Goal: Task Accomplishment & Management: Manage account settings

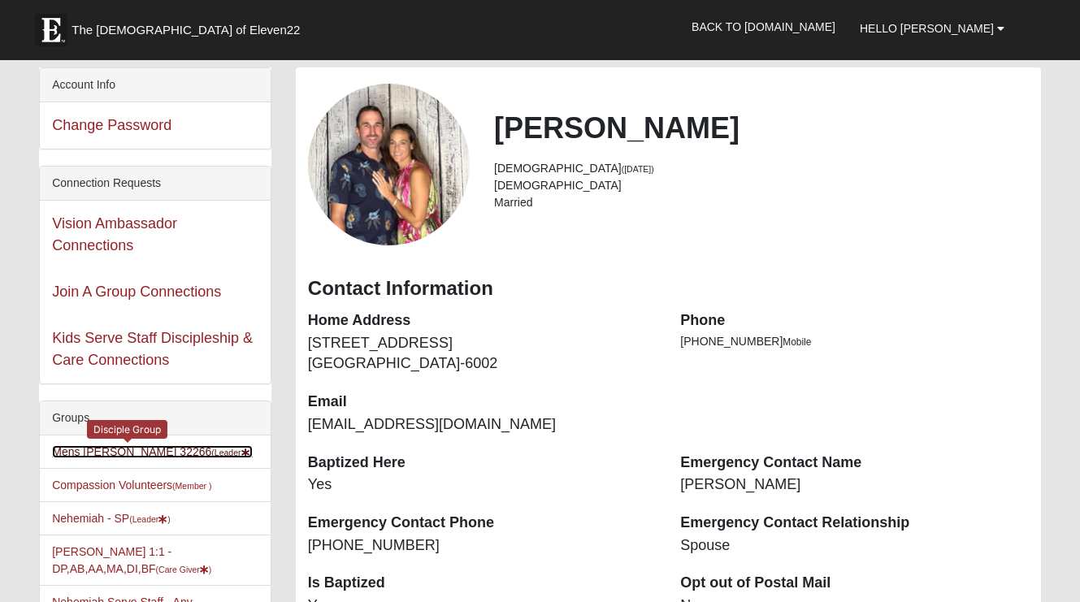
click at [94, 451] on link "[PERSON_NAME] 32266 (Leader )" at bounding box center [152, 451] width 201 height 13
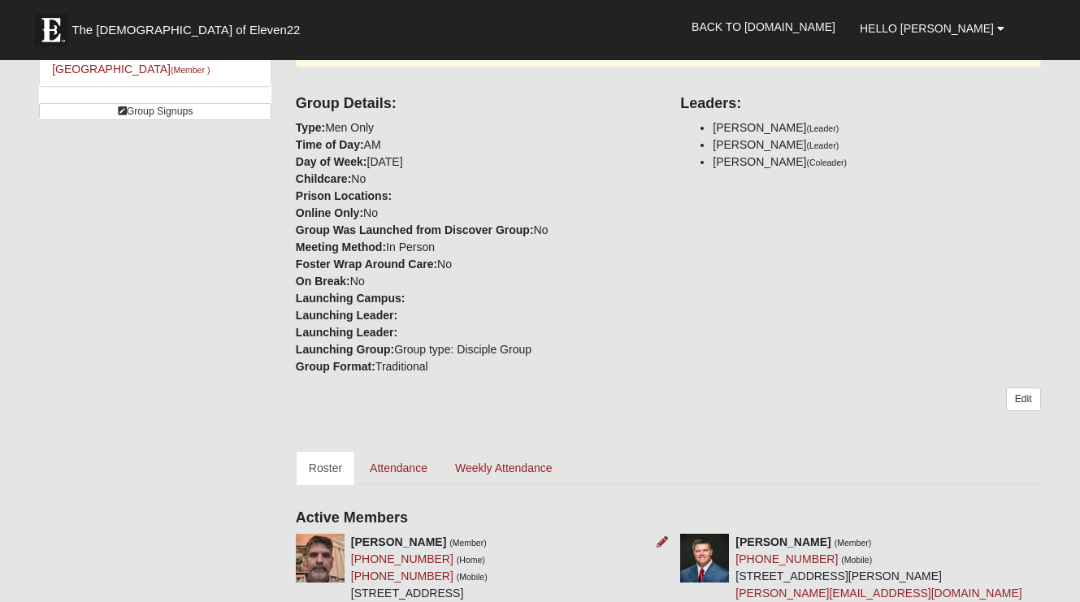
scroll to position [385, 0]
click at [1019, 401] on link "Edit" at bounding box center [1023, 401] width 35 height 24
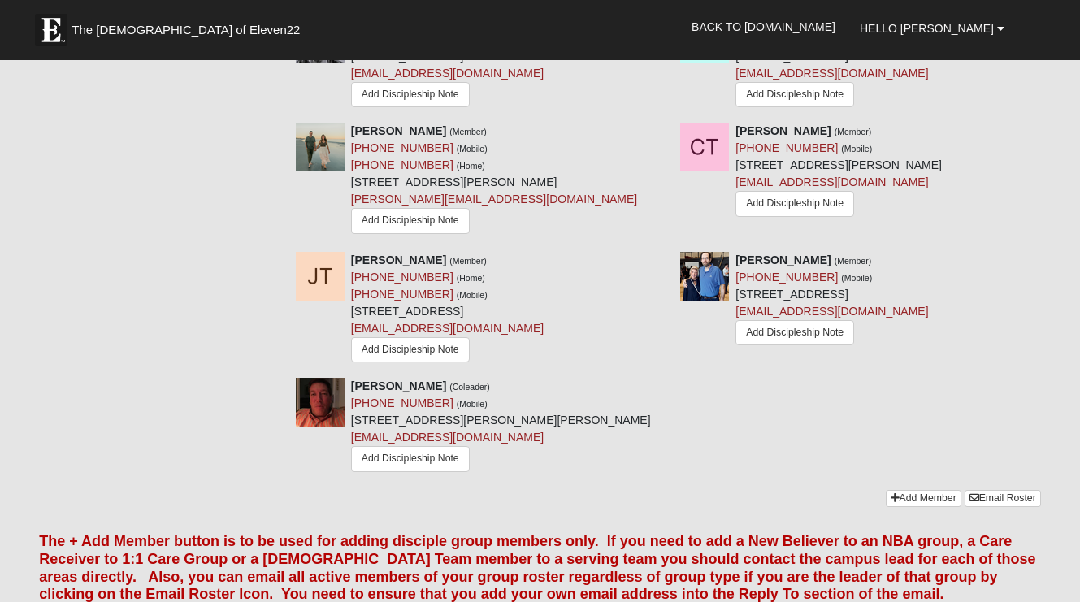
scroll to position [1983, 0]
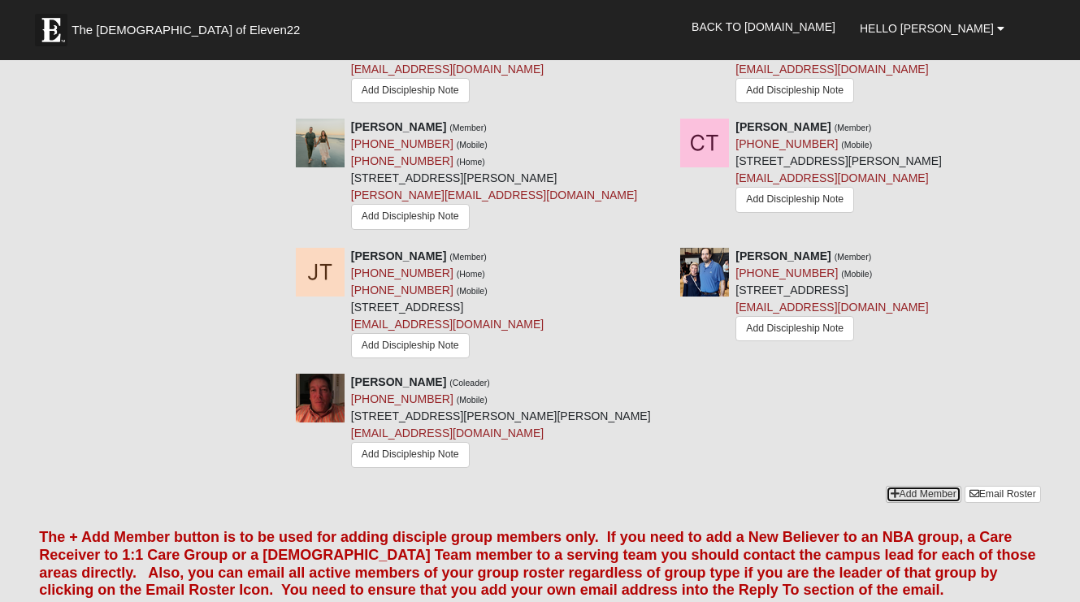
click at [910, 486] on link "Add Member" at bounding box center [924, 494] width 76 height 17
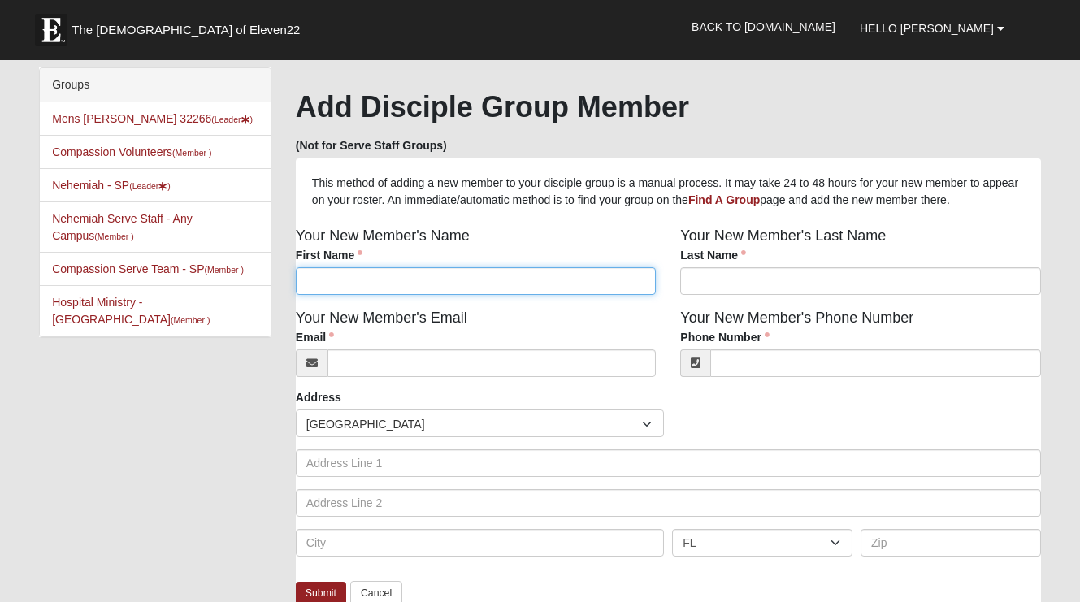
click at [615, 280] on input "First Name" at bounding box center [476, 281] width 360 height 28
type input "Clarence"
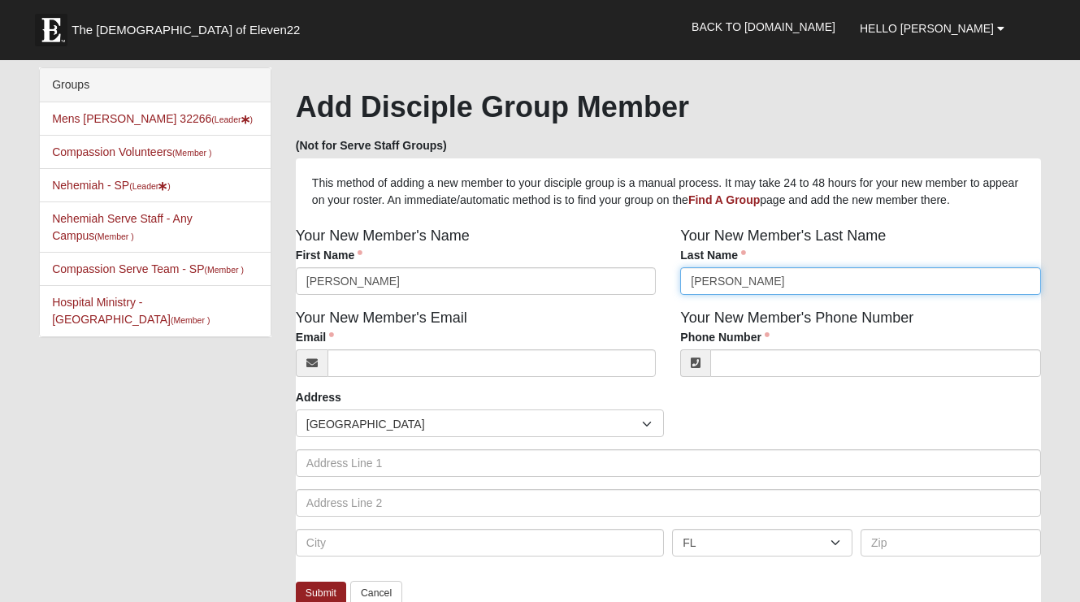
type input "Stewart"
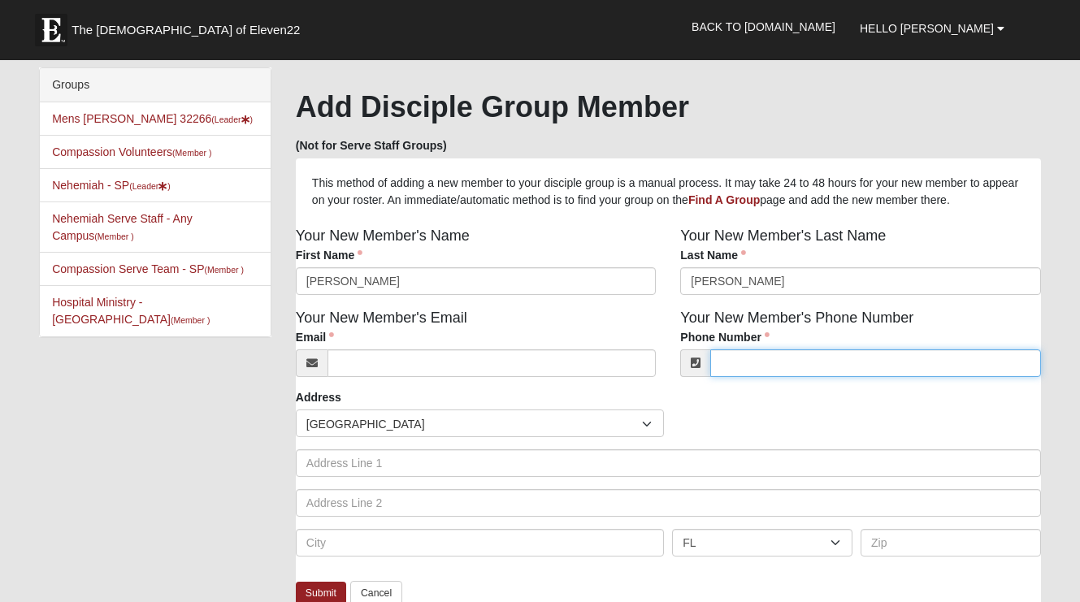
click at [747, 364] on input "Phone Number" at bounding box center [875, 364] width 330 height 28
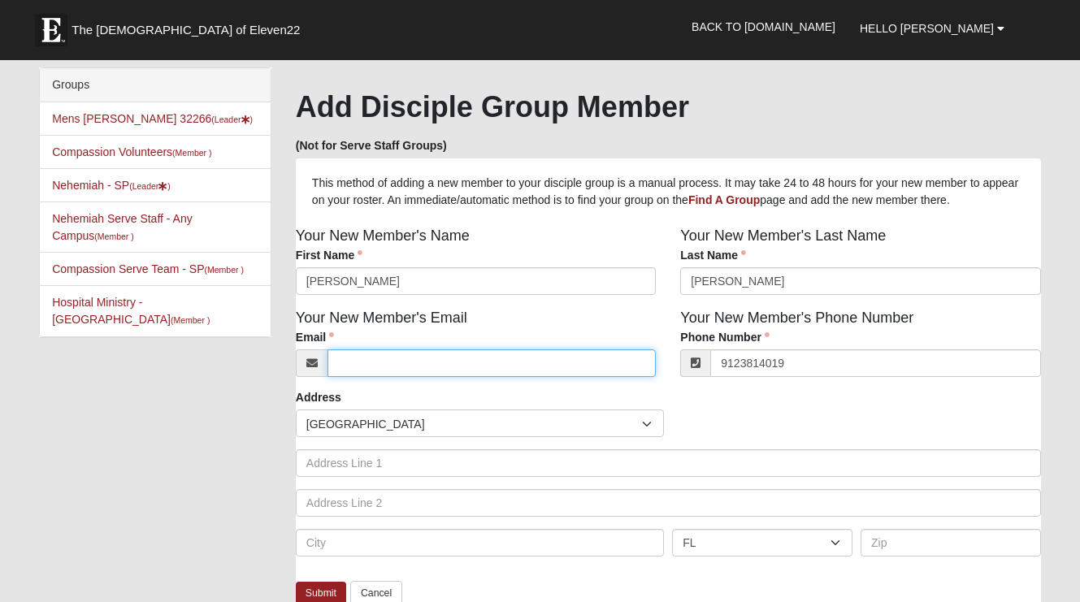
type input "(912) 381-4019"
click at [465, 357] on input "Email" at bounding box center [492, 364] width 328 height 28
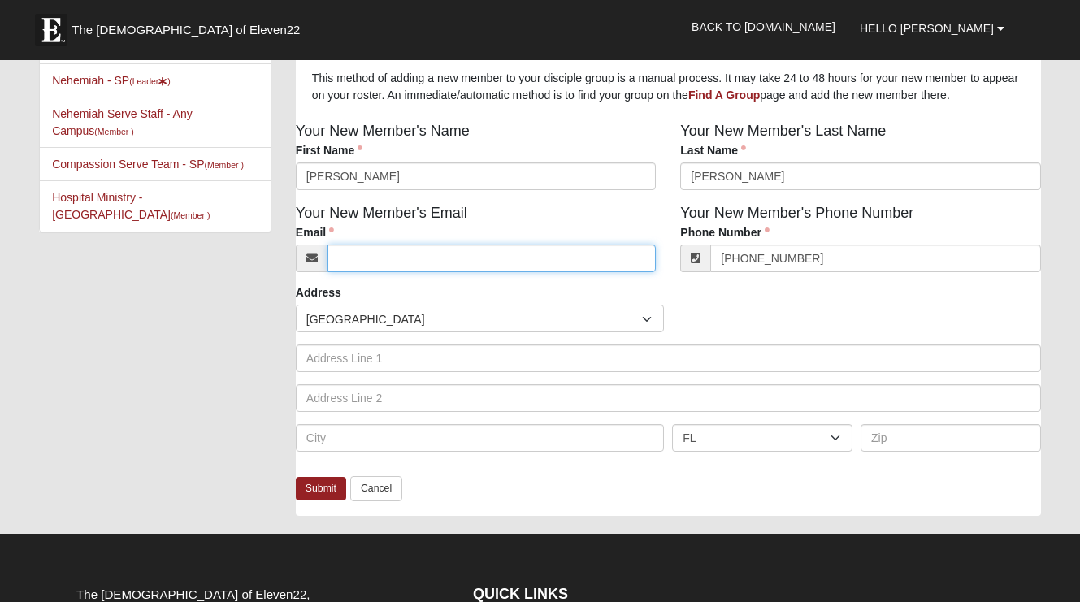
scroll to position [146, 0]
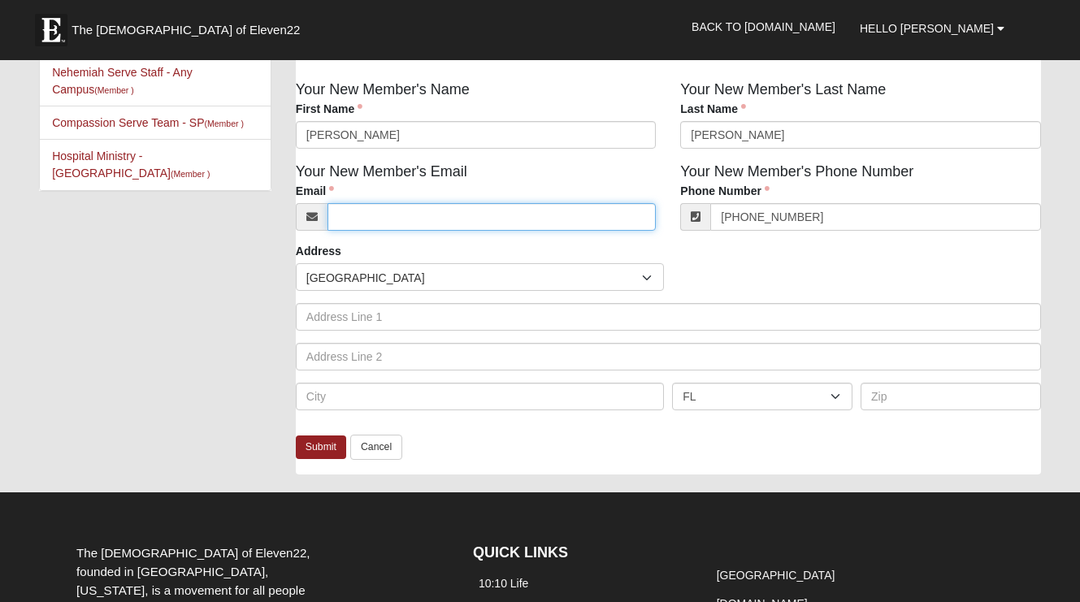
paste input "Clarences@cpscpa.com"
type input "Clarences@cpscpa.com"
click at [324, 444] on link "Submit" at bounding box center [321, 448] width 50 height 24
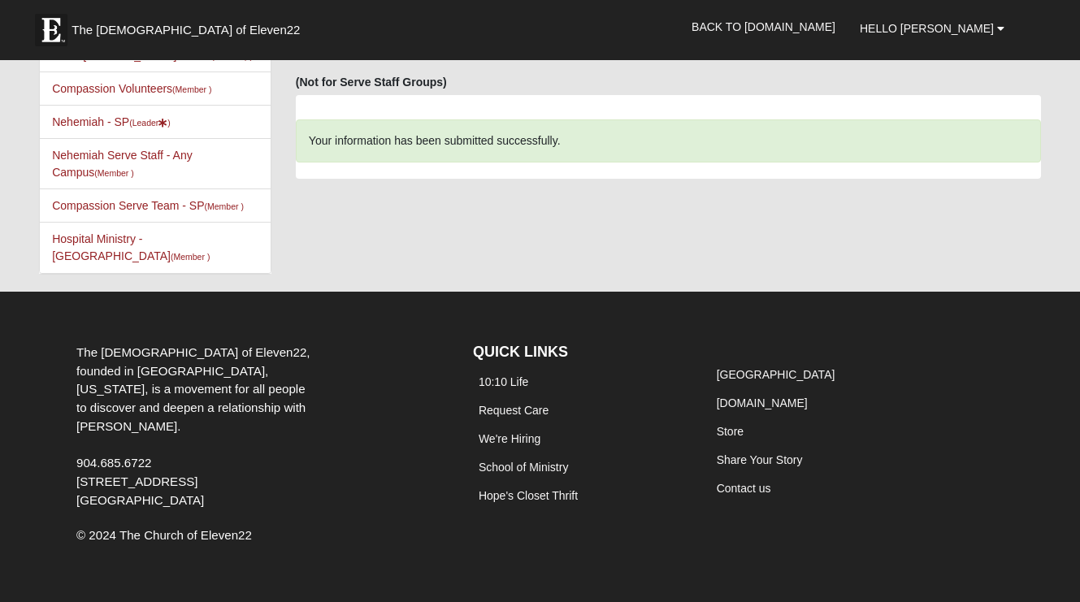
scroll to position [0, 0]
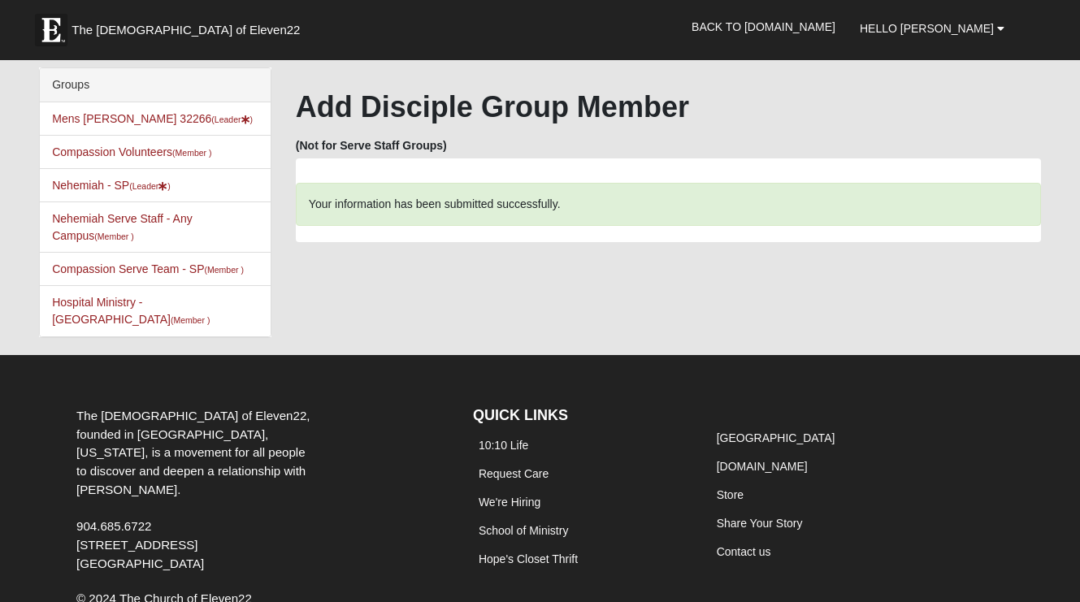
click at [156, 107] on li "Mens Phillips 32266 (Leader )" at bounding box center [155, 118] width 231 height 33
click at [154, 113] on link "Mens Phillips 32266 (Leader )" at bounding box center [152, 118] width 201 height 13
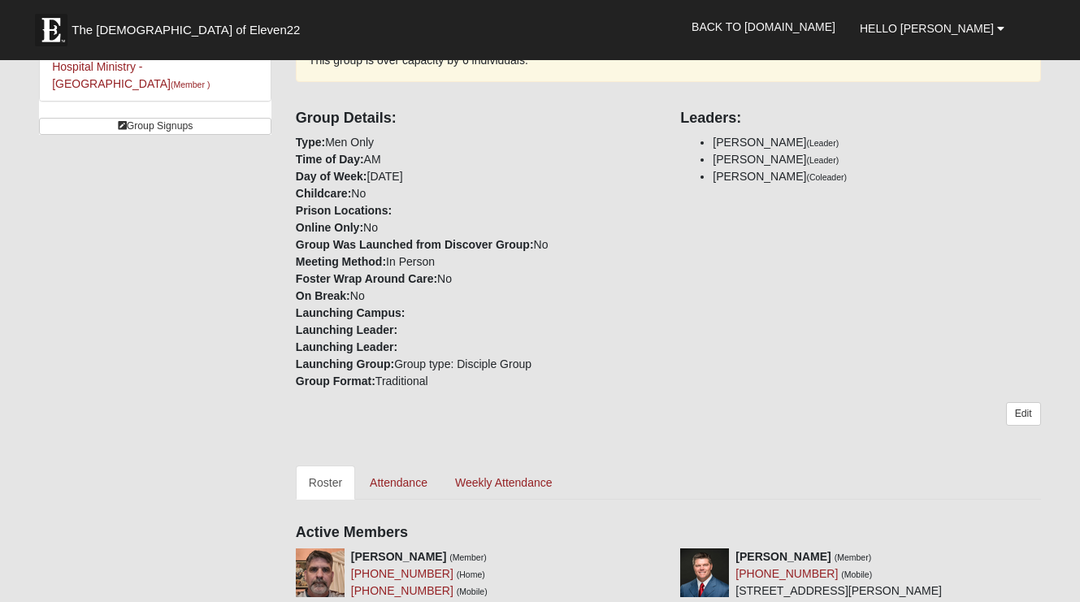
scroll to position [372, 0]
click at [1022, 415] on link "Edit" at bounding box center [1023, 414] width 35 height 24
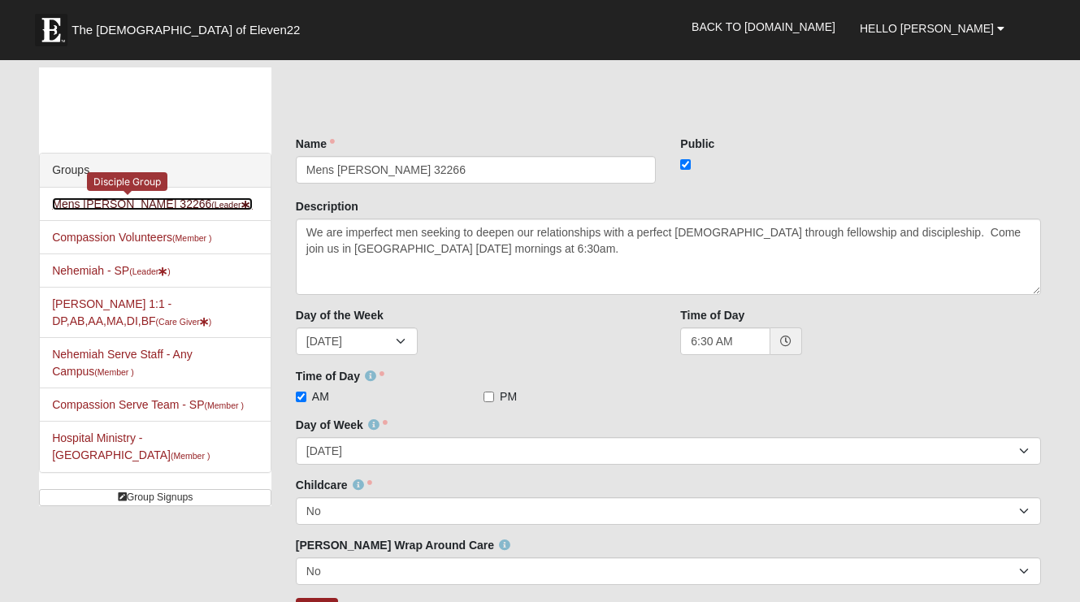
click at [115, 198] on link "[PERSON_NAME] 32266 (Leader )" at bounding box center [152, 204] width 201 height 13
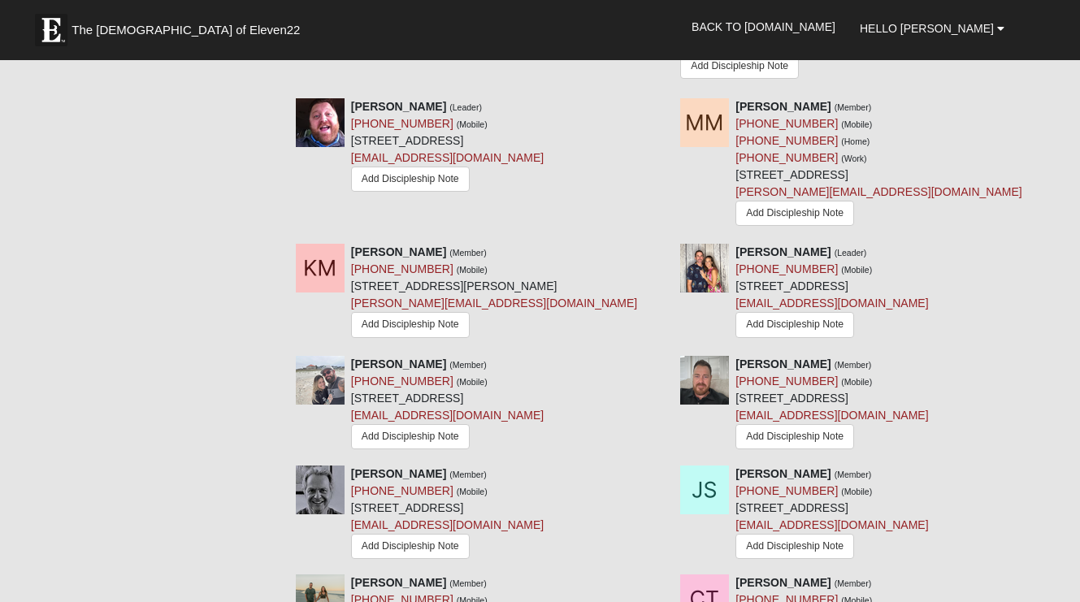
scroll to position [1531, 0]
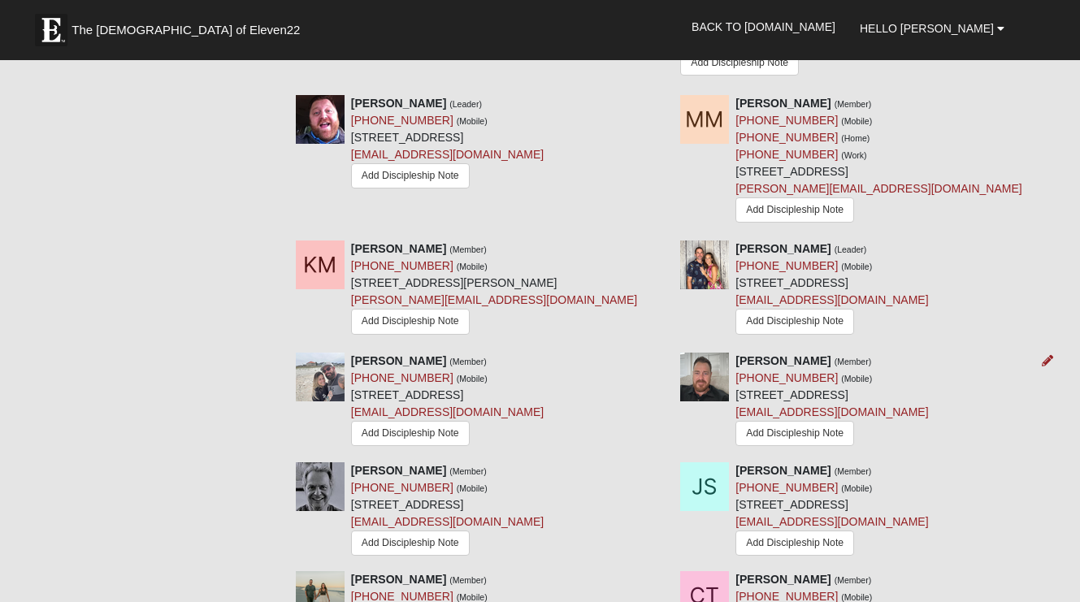
click at [1036, 353] on div at bounding box center [1045, 361] width 18 height 17
click at [1038, 353] on div at bounding box center [1045, 361] width 18 height 17
click at [1047, 355] on icon at bounding box center [1047, 360] width 11 height 11
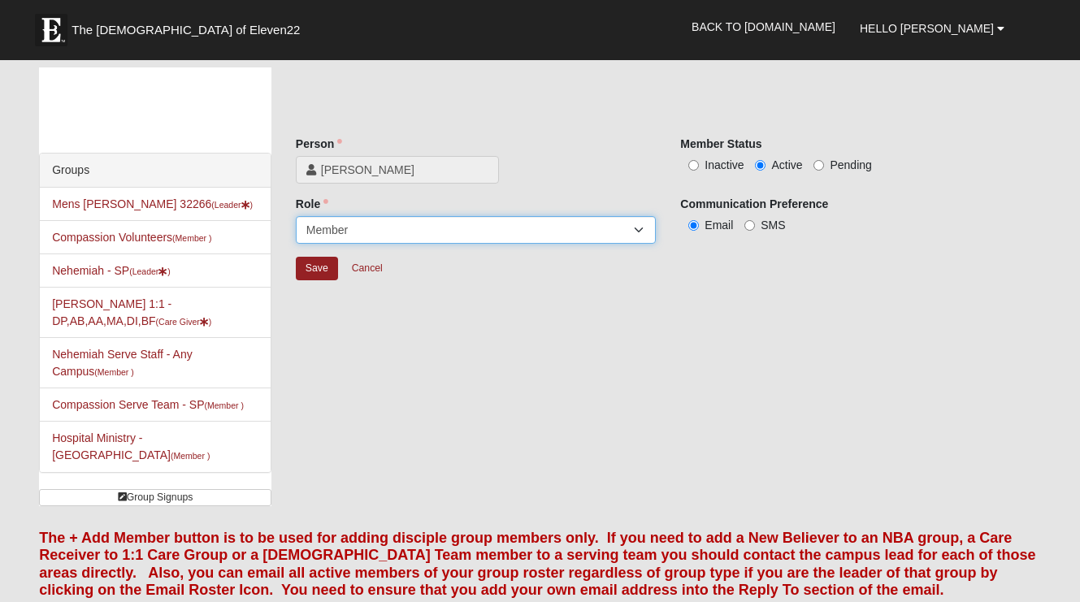
click at [641, 232] on select "Leader [PERSON_NAME] Coach Member Campus Lead Future Leader" at bounding box center [476, 230] width 360 height 28
select select "548"
click at [296, 216] on select "Leader [PERSON_NAME] Coach Member Campus Lead Future Leader" at bounding box center [476, 230] width 360 height 28
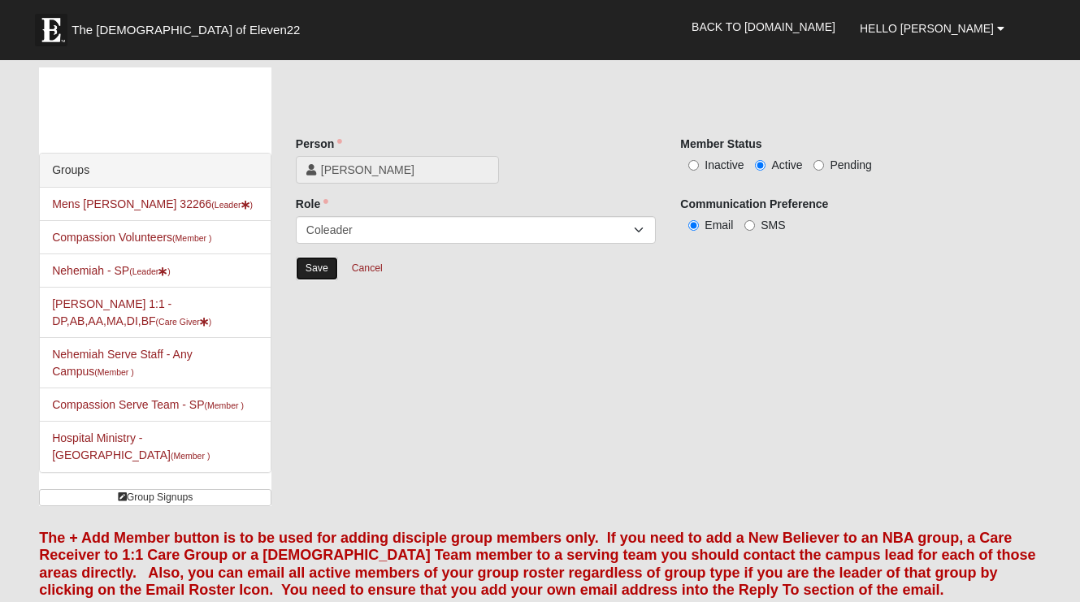
click at [315, 268] on input "Save" at bounding box center [317, 269] width 42 height 24
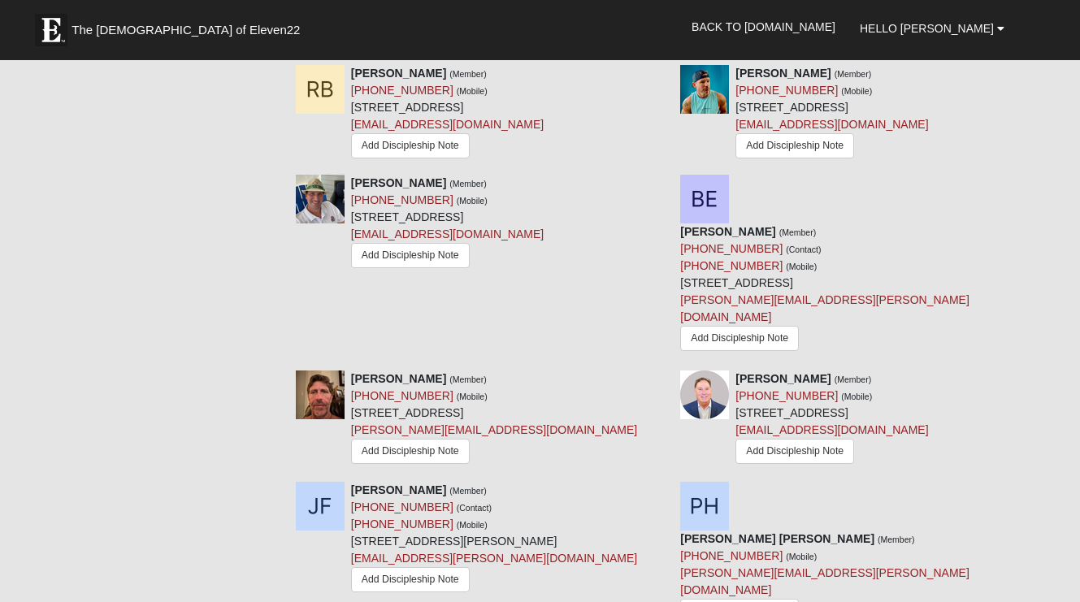
scroll to position [978, 0]
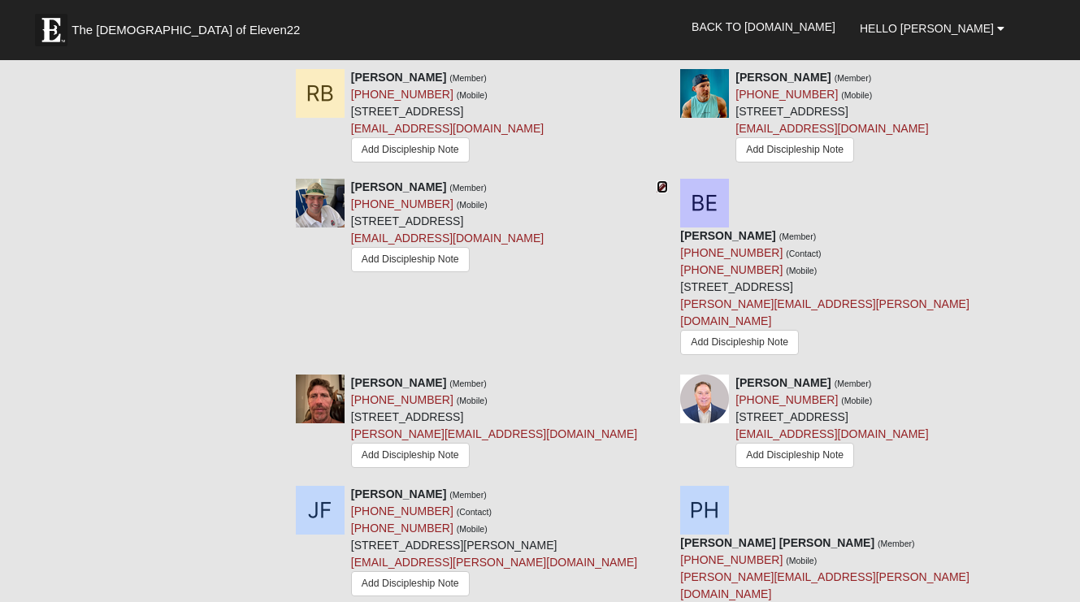
click at [660, 193] on icon at bounding box center [662, 186] width 11 height 11
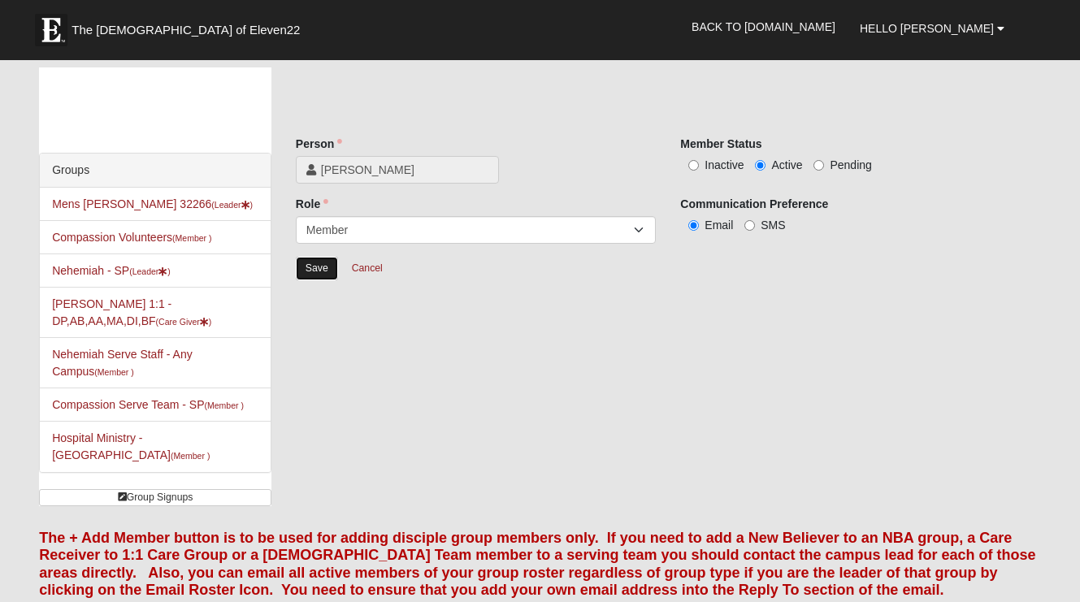
click at [318, 265] on input "Save" at bounding box center [317, 269] width 42 height 24
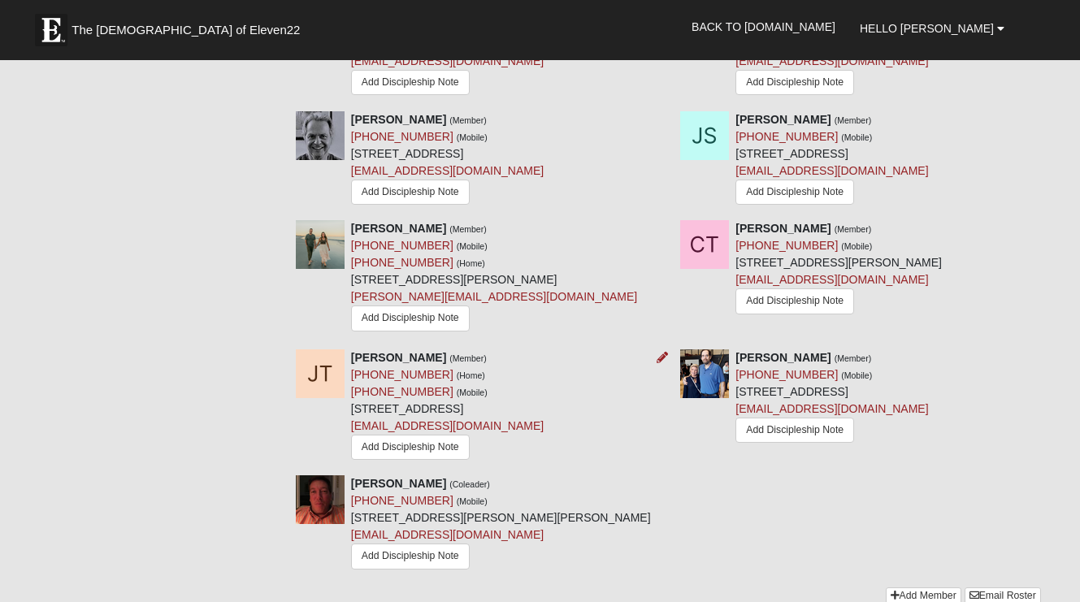
scroll to position [1883, 0]
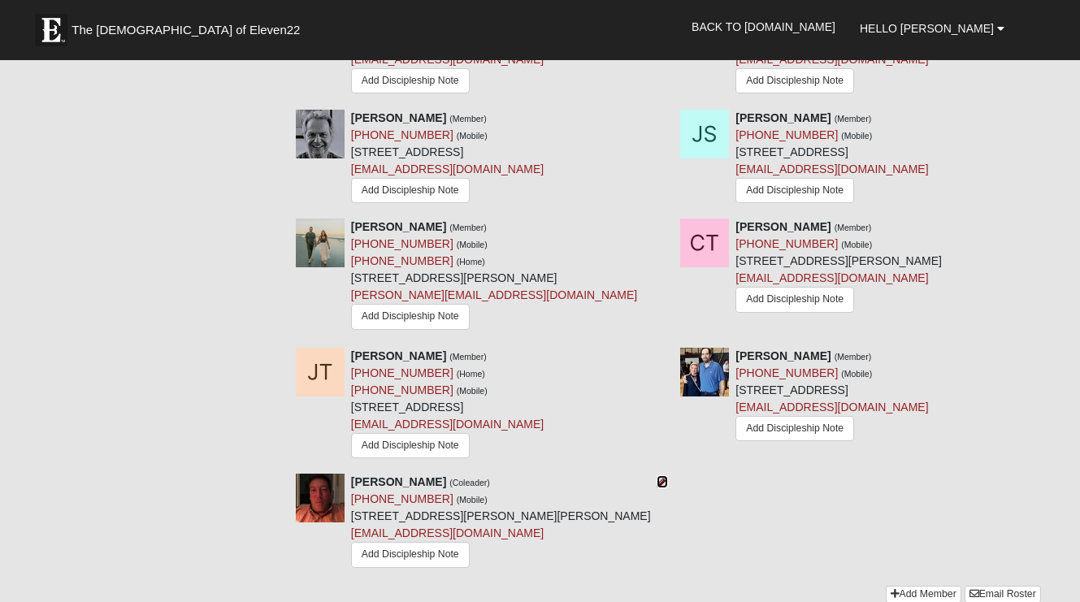
click at [664, 476] on icon at bounding box center [662, 481] width 11 height 11
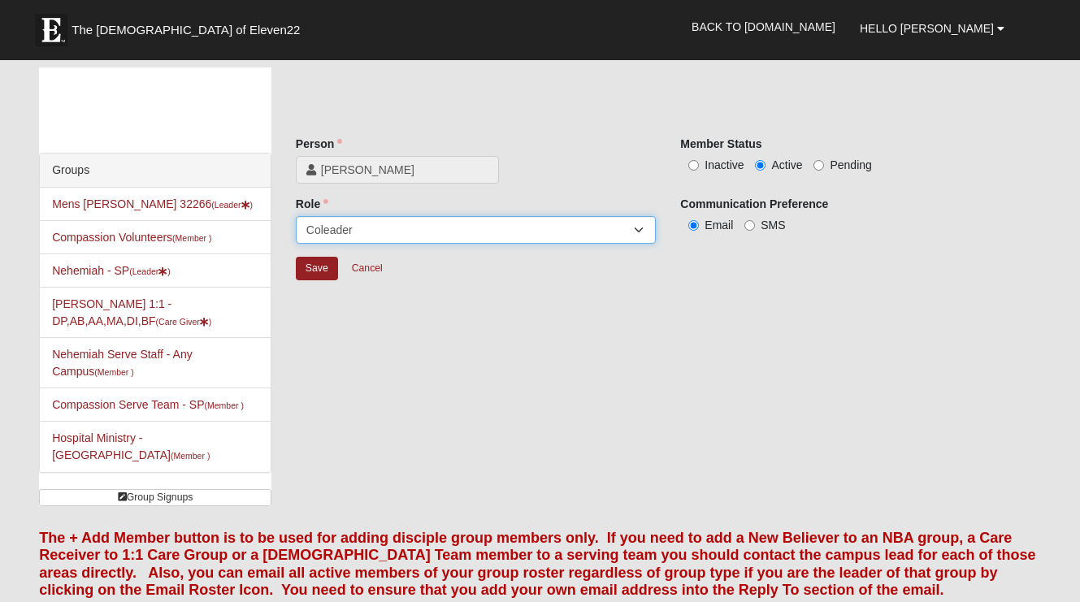
click at [432, 239] on select "Leader [PERSON_NAME] Coach Member Campus Lead Future Leader" at bounding box center [476, 230] width 360 height 28
select select "23"
click at [296, 216] on select "Leader [PERSON_NAME] Coach Member Campus Lead Future Leader" at bounding box center [476, 230] width 360 height 28
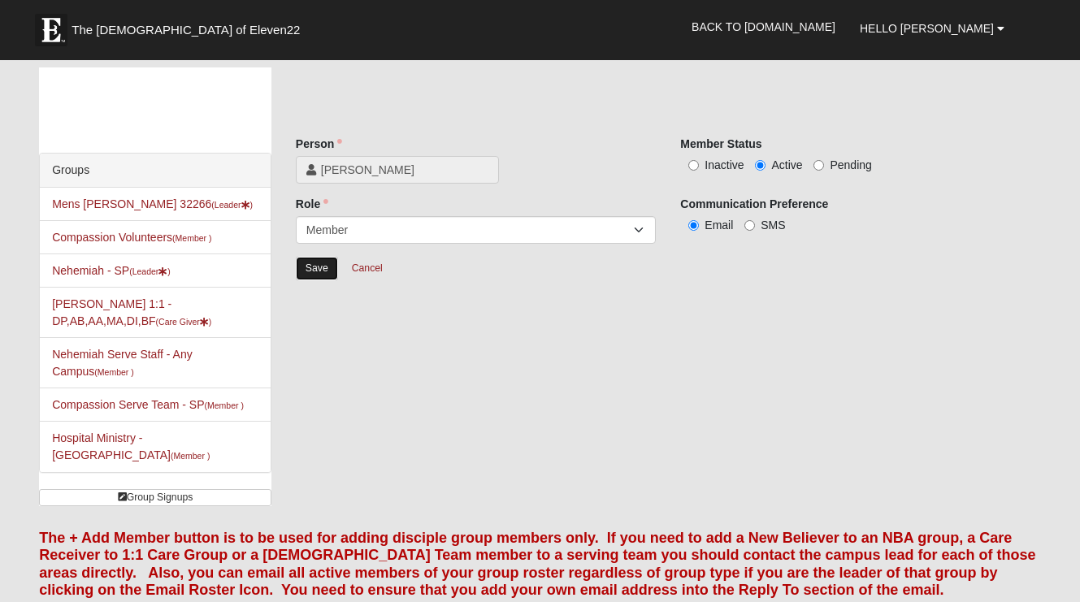
click at [315, 272] on input "Save" at bounding box center [317, 269] width 42 height 24
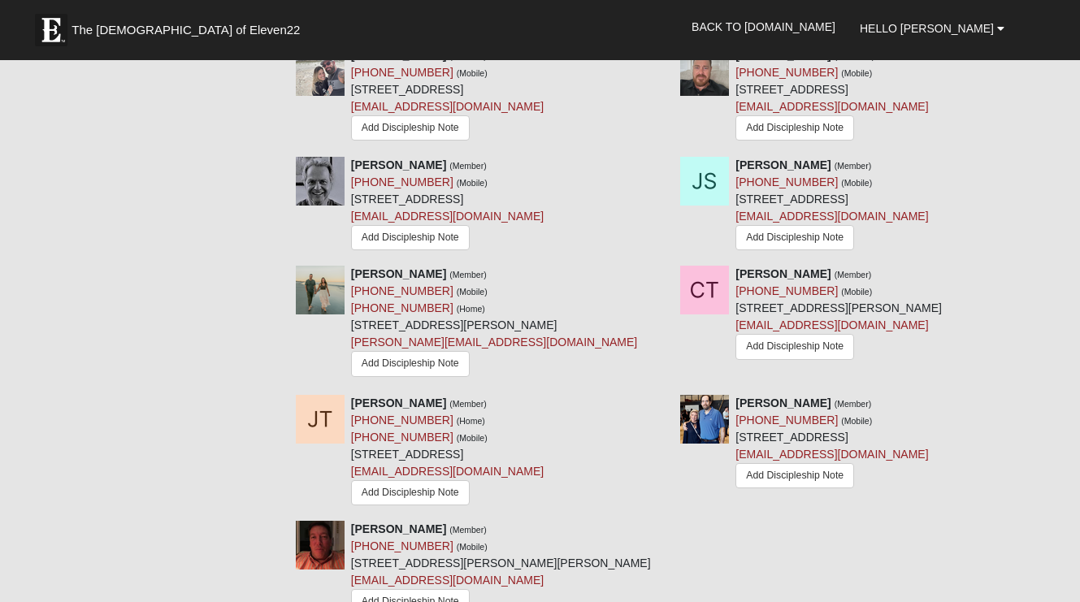
scroll to position [1837, 0]
click at [708, 394] on img at bounding box center [704, 418] width 49 height 49
click at [1051, 397] on icon at bounding box center [1047, 402] width 11 height 11
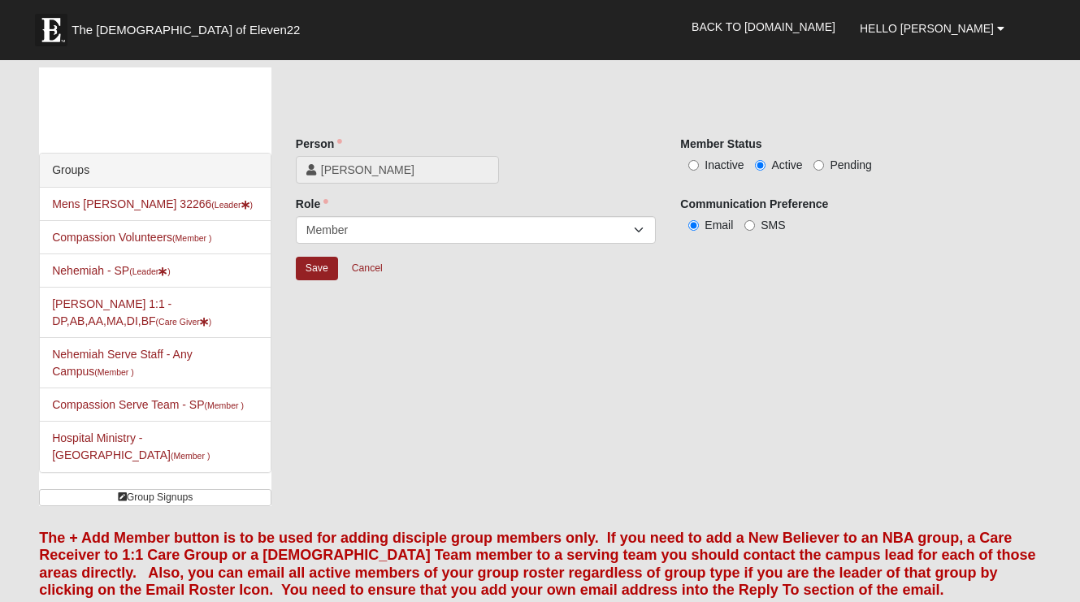
click at [703, 165] on label "Inactive" at bounding box center [711, 165] width 63 height 16
click at [699, 165] on input "Inactive" at bounding box center [694, 165] width 11 height 11
radio input "true"
click at [311, 267] on input "Save" at bounding box center [317, 269] width 42 height 24
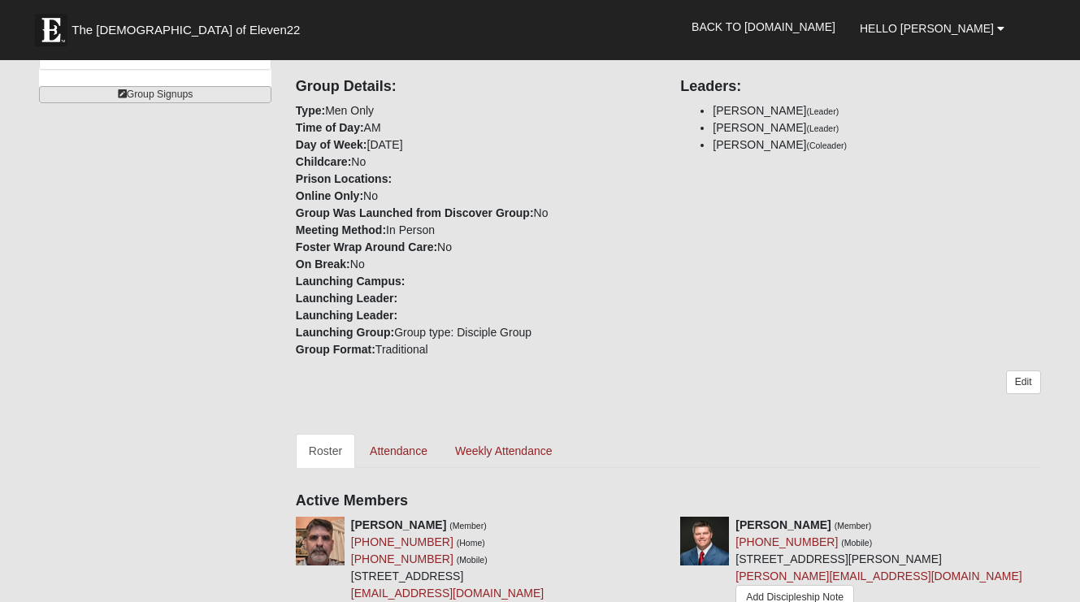
scroll to position [376, 0]
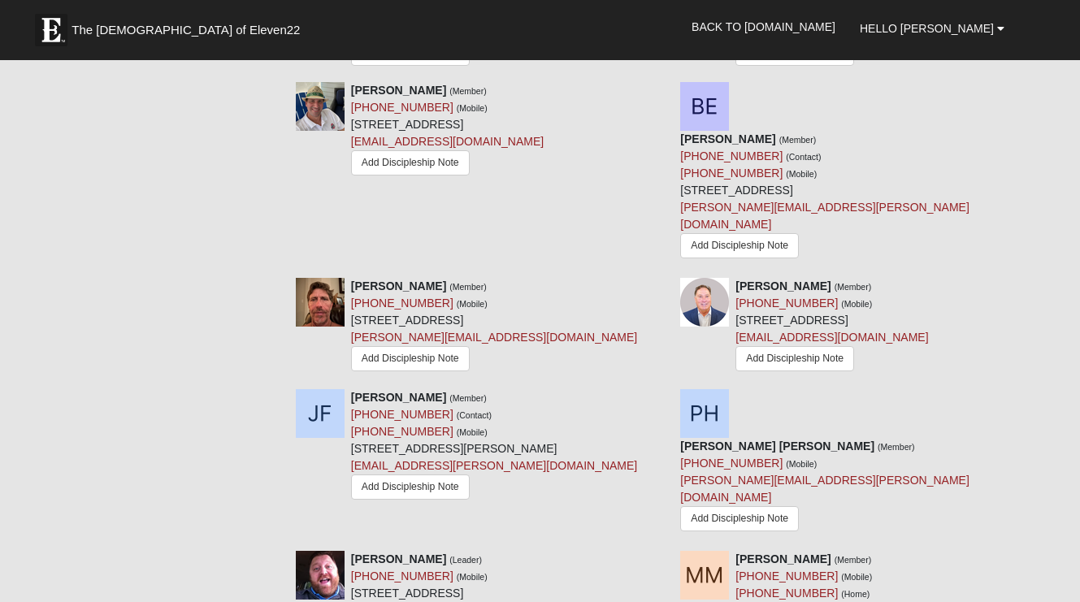
scroll to position [446, 0]
